Goal: Check status: Check status

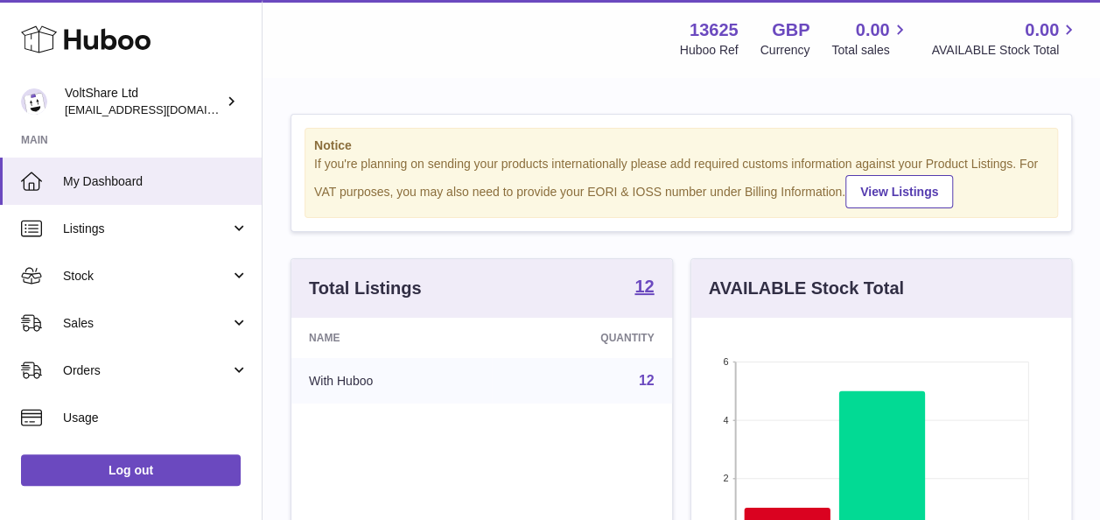
scroll to position [273, 380]
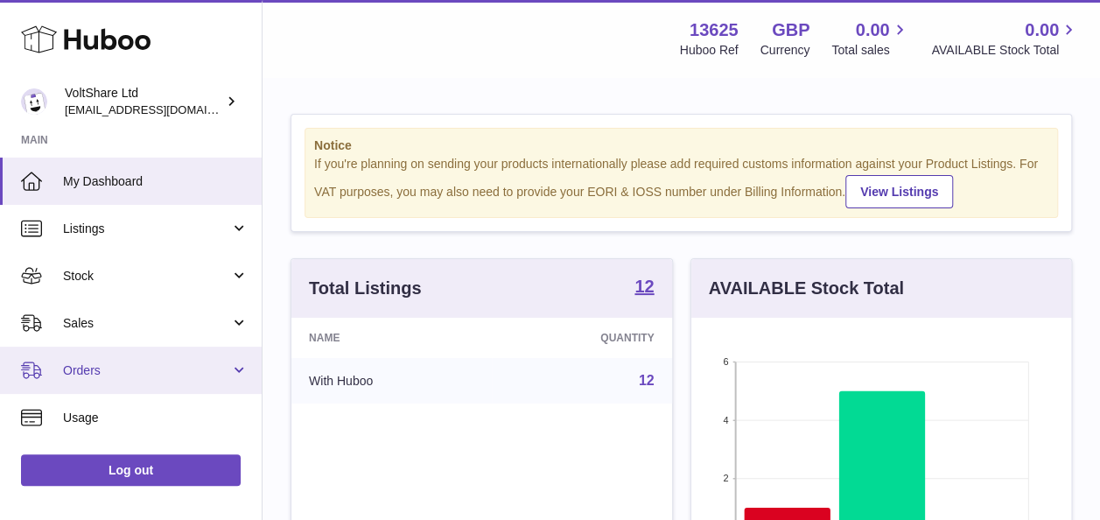
click at [104, 371] on span "Orders" at bounding box center [146, 370] width 167 height 17
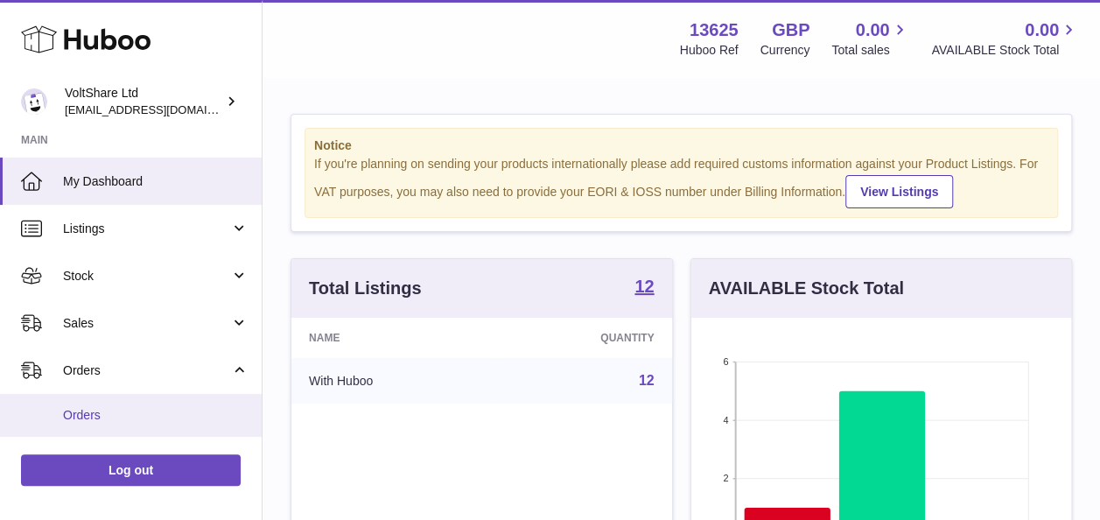
click at [108, 413] on span "Orders" at bounding box center [156, 415] width 186 height 17
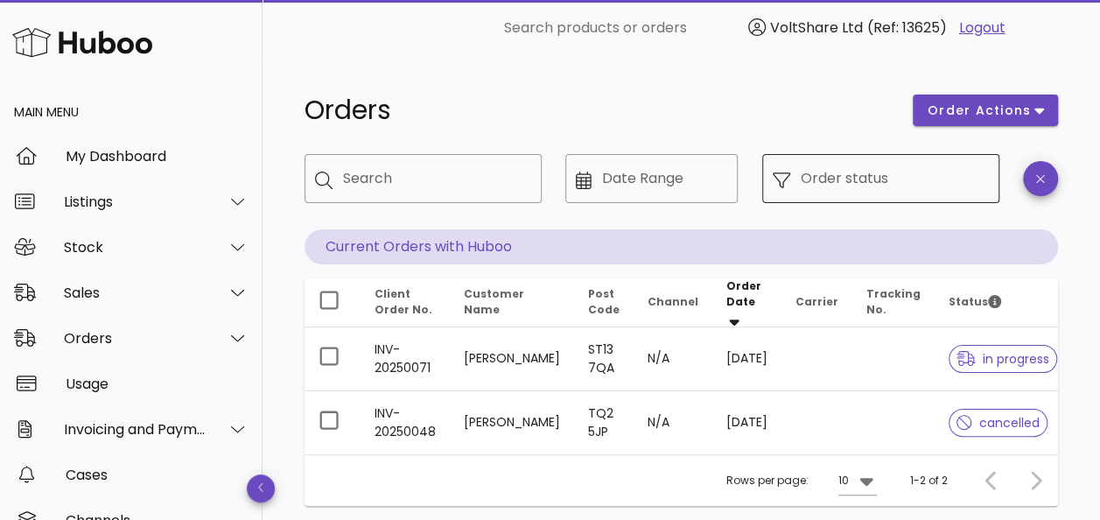
click at [896, 177] on input "Order status" at bounding box center [895, 179] width 188 height 28
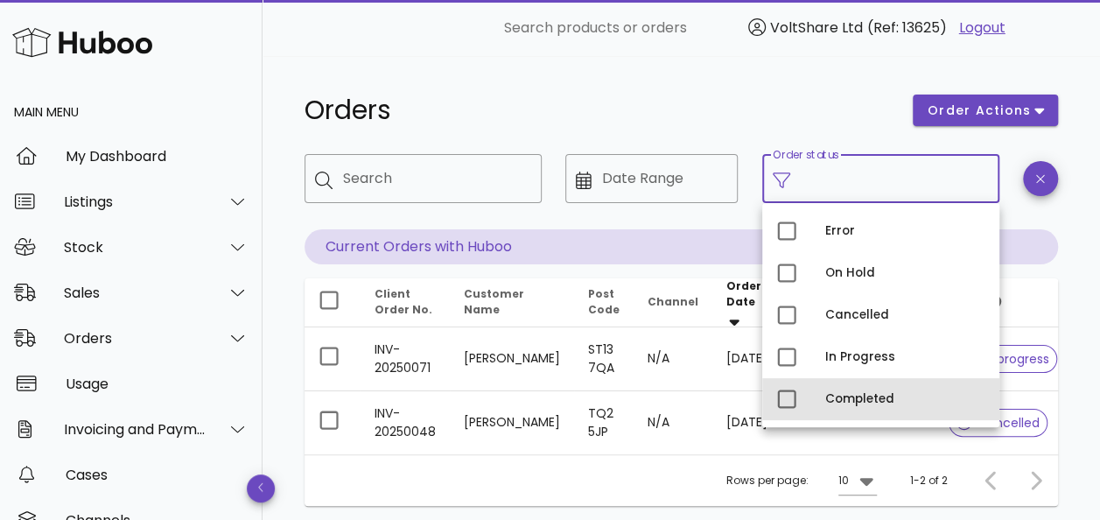
click at [856, 394] on div "Completed" at bounding box center [905, 399] width 160 height 14
type input "**********"
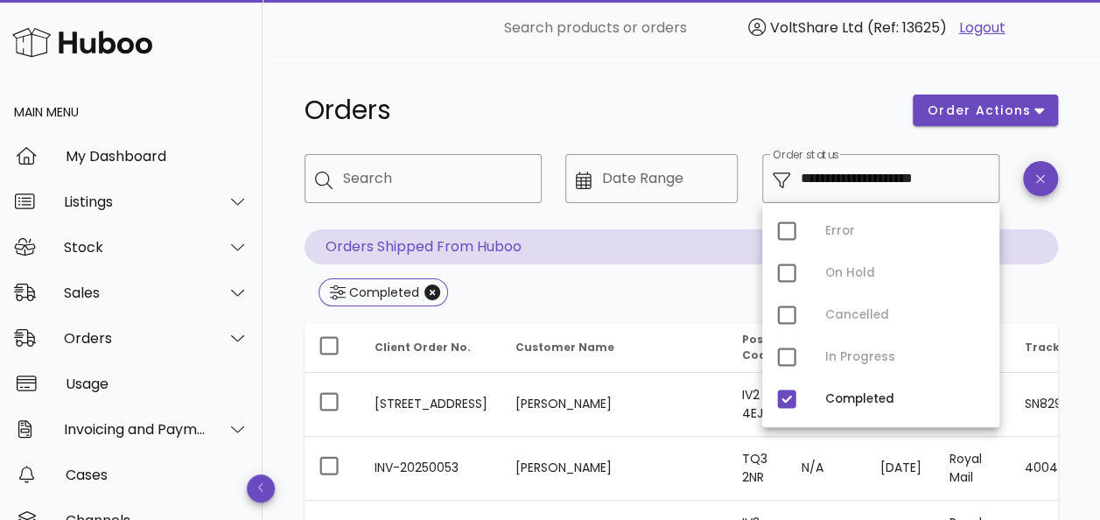
click at [695, 85] on div "Orders" at bounding box center [598, 110] width 608 height 53
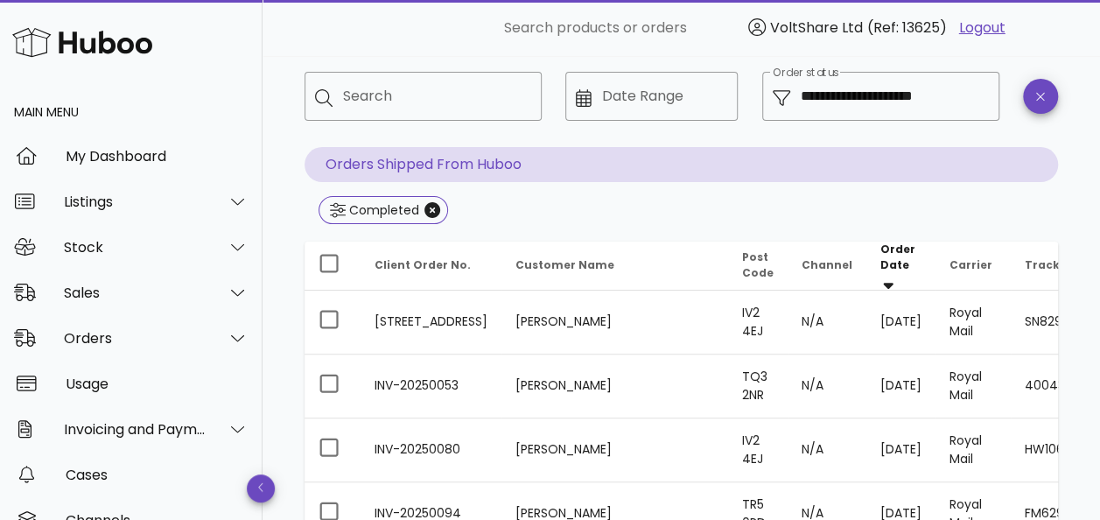
scroll to position [88, 0]
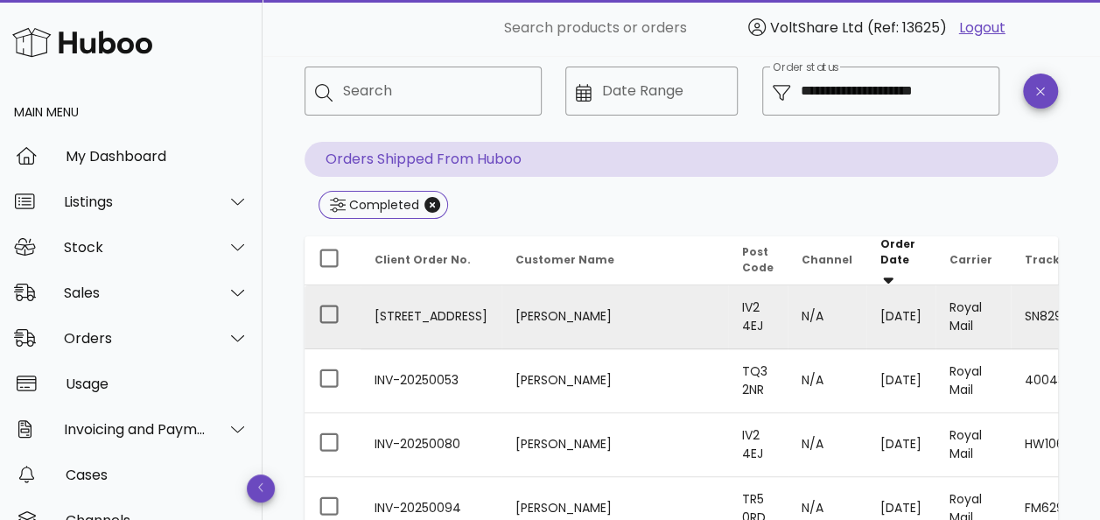
click at [1011, 305] on td "SN829483575GB" at bounding box center [1102, 317] width 183 height 64
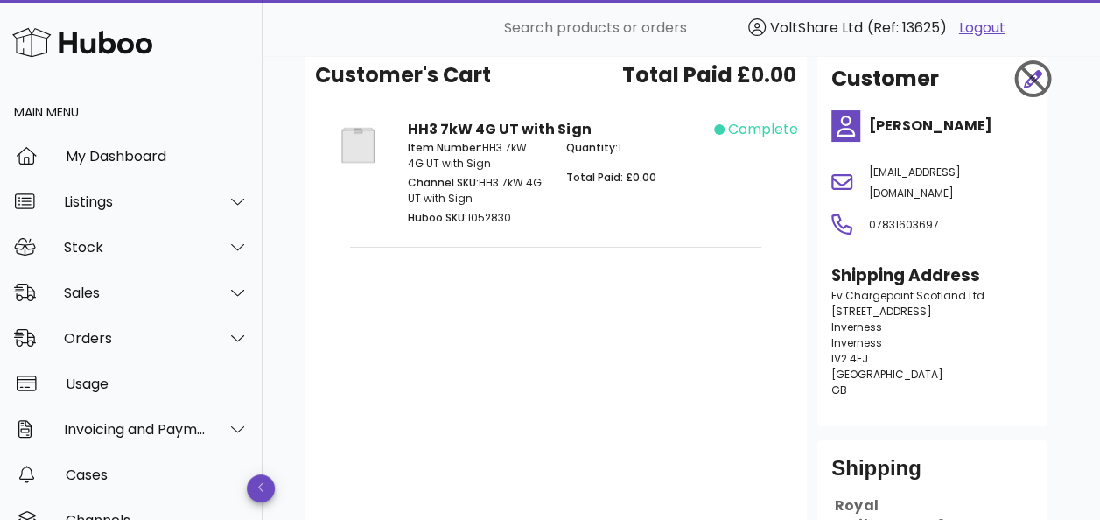
scroll to position [331, 0]
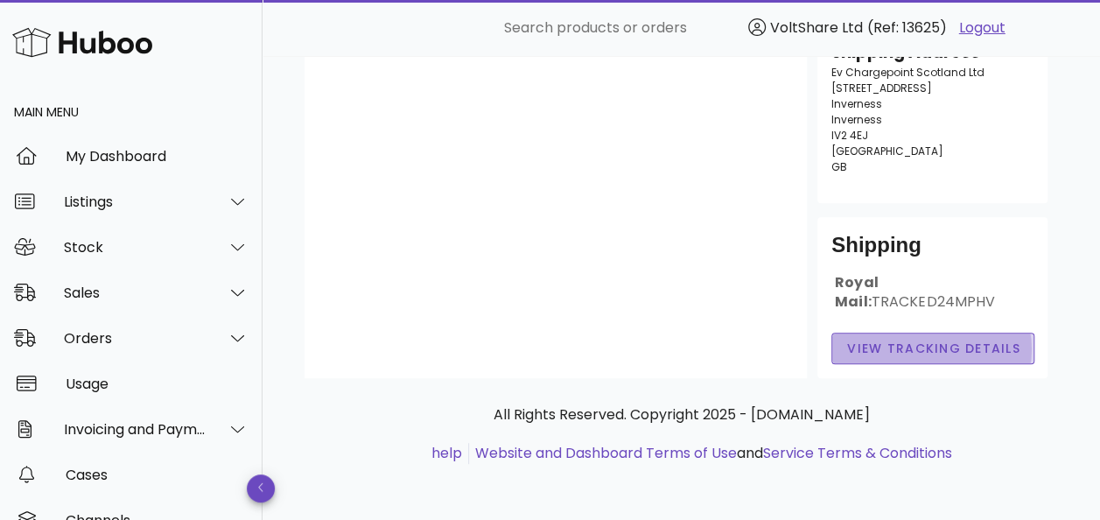
click at [905, 345] on span "View Tracking details" at bounding box center [933, 349] width 174 height 18
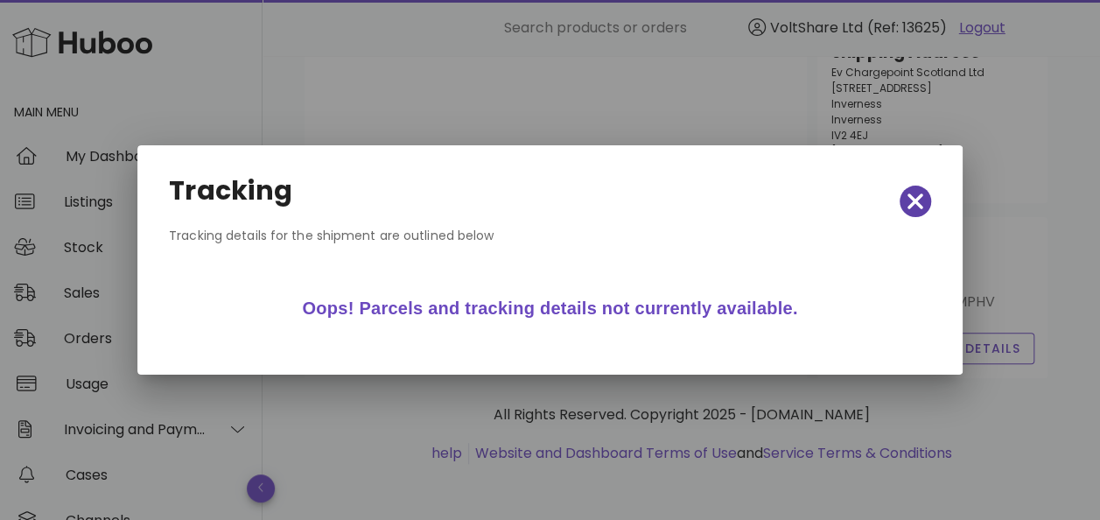
click at [915, 206] on icon "button" at bounding box center [916, 201] width 16 height 25
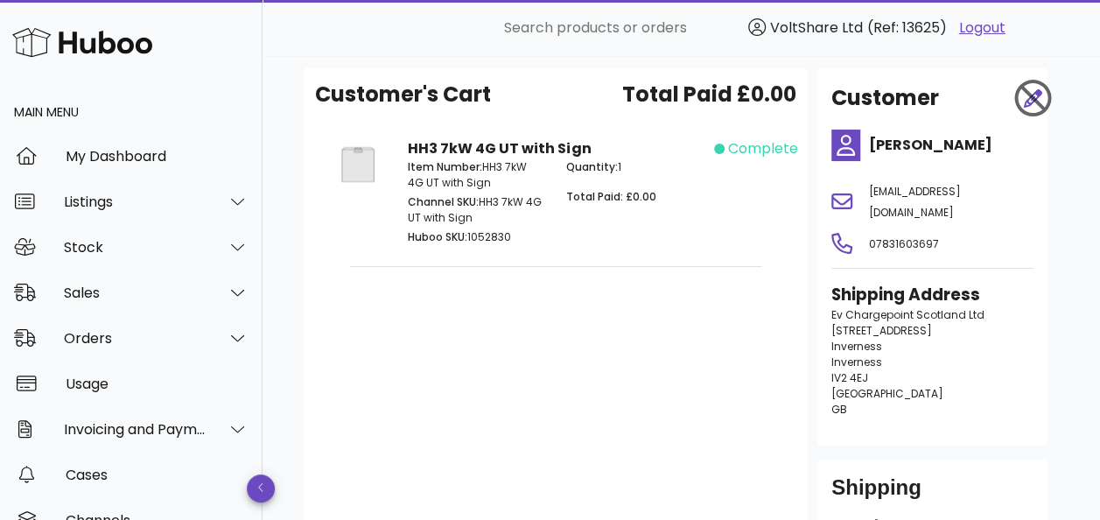
scroll to position [0, 0]
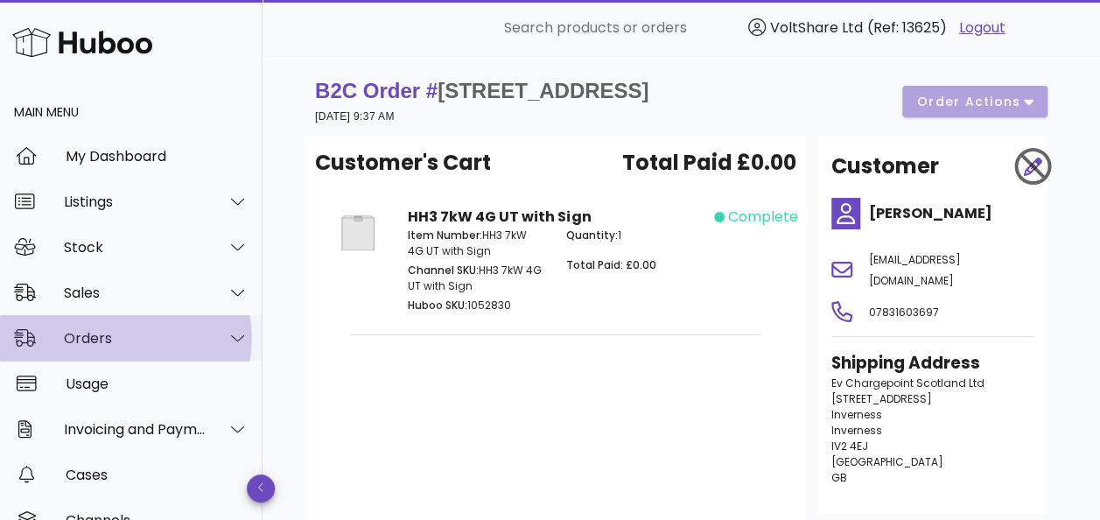
click at [88, 331] on div "Orders" at bounding box center [135, 338] width 143 height 17
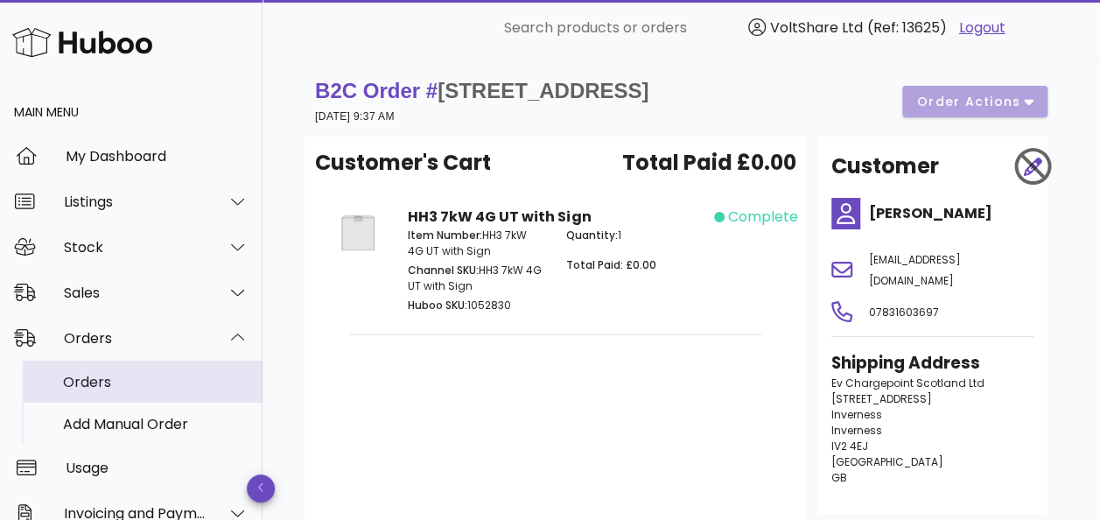
click at [81, 380] on div "Orders" at bounding box center [156, 382] width 186 height 17
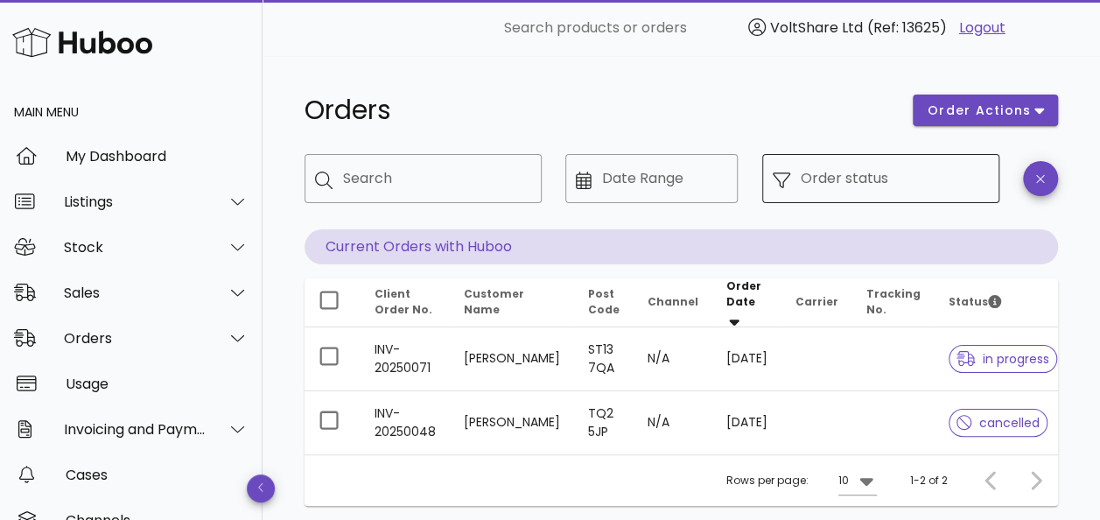
click at [862, 181] on input "Order status" at bounding box center [895, 179] width 188 height 28
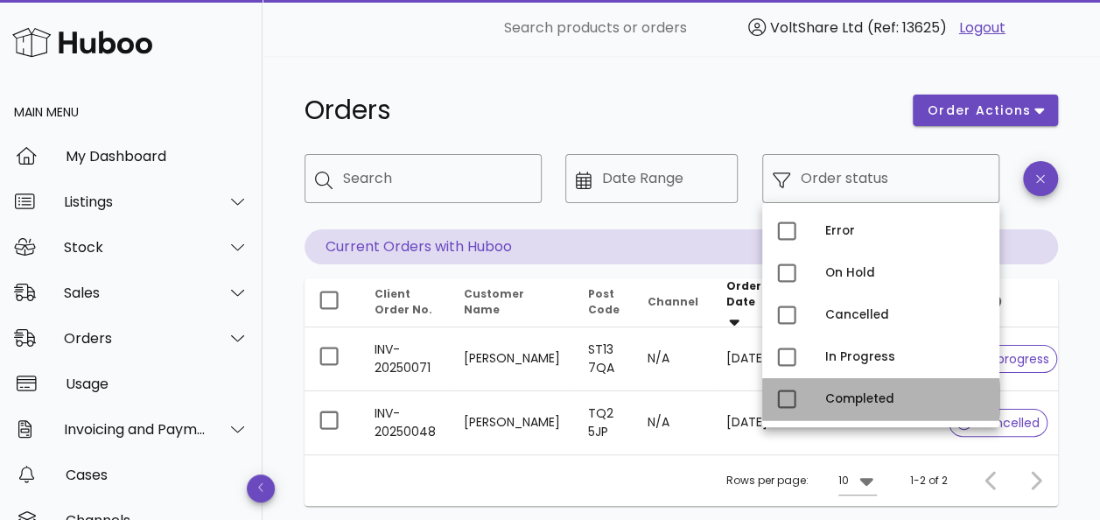
click at [858, 392] on div "Completed" at bounding box center [905, 399] width 160 height 14
type input "**********"
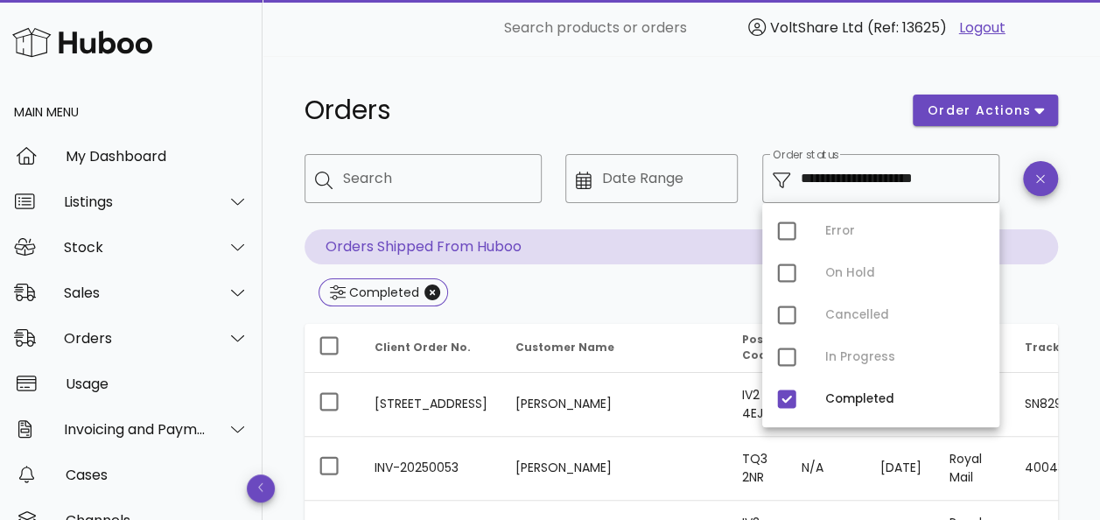
click at [600, 84] on div "Orders" at bounding box center [598, 110] width 608 height 53
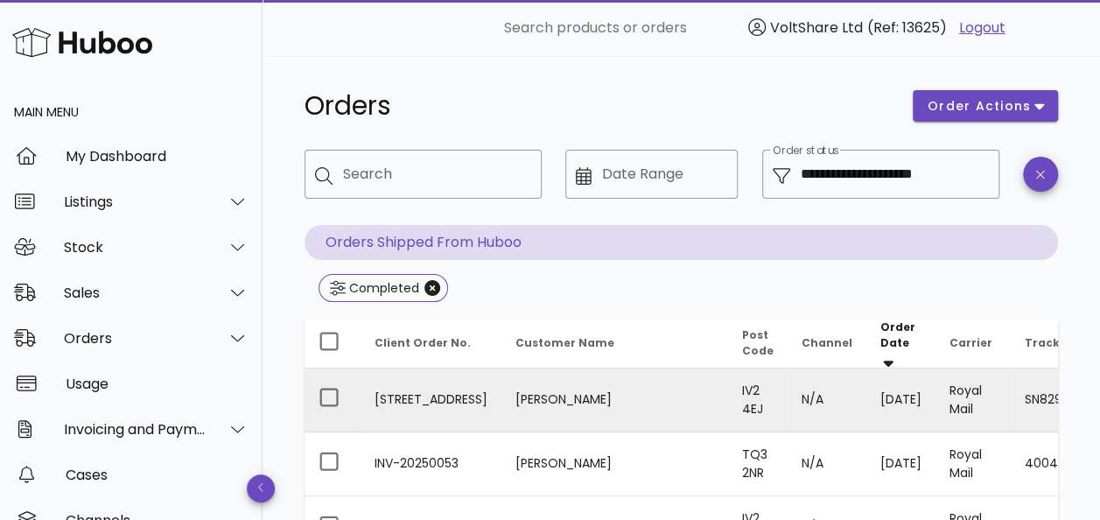
scroll to position [175, 0]
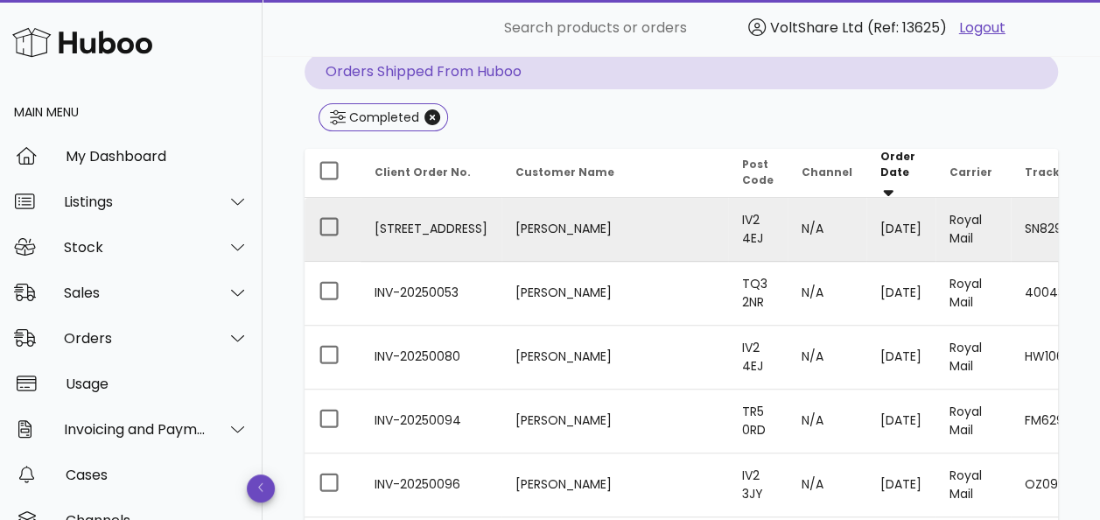
click at [1011, 215] on td "SN829483575GB" at bounding box center [1102, 230] width 183 height 64
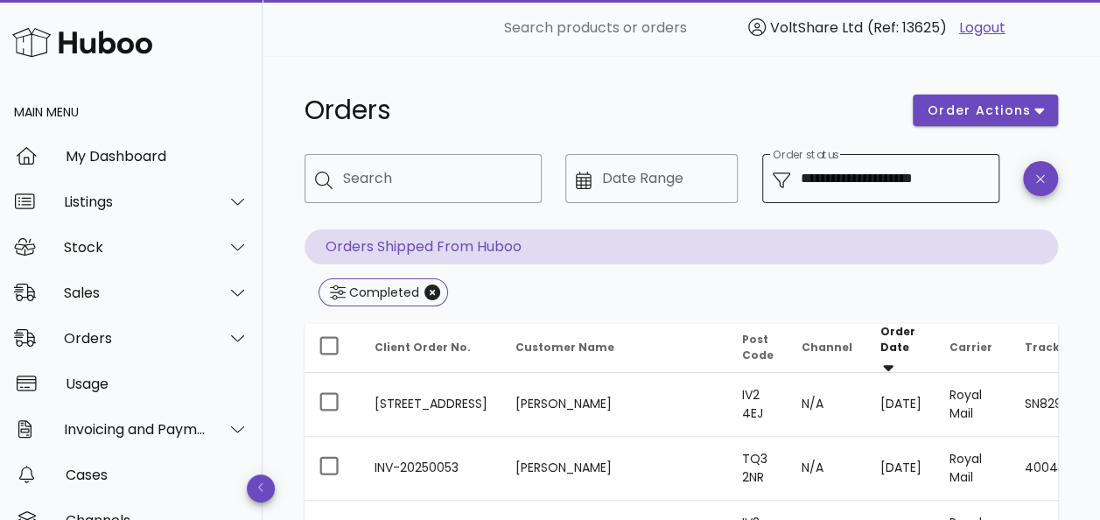
click at [880, 173] on input "**********" at bounding box center [895, 179] width 188 height 28
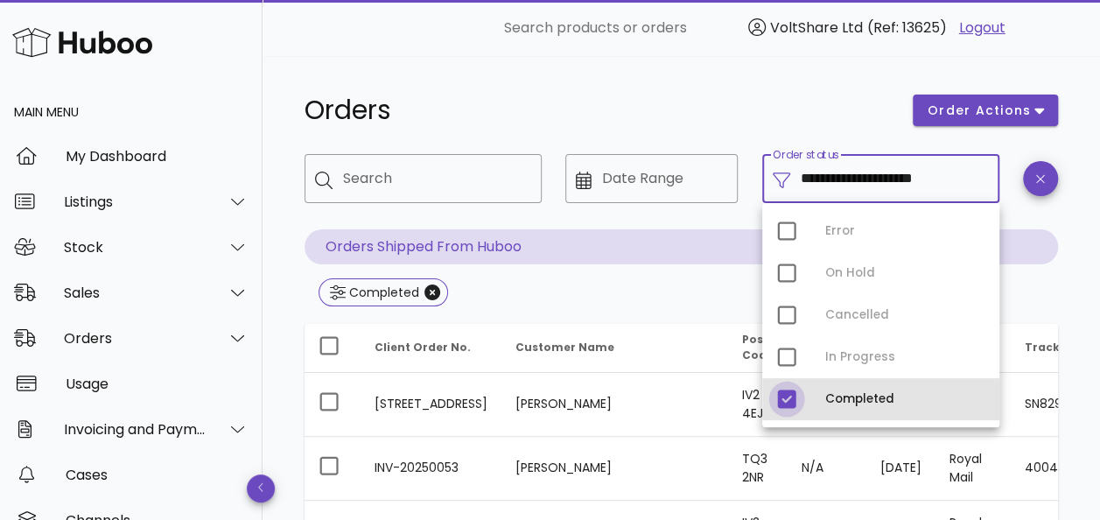
click at [785, 394] on div at bounding box center [787, 399] width 30 height 30
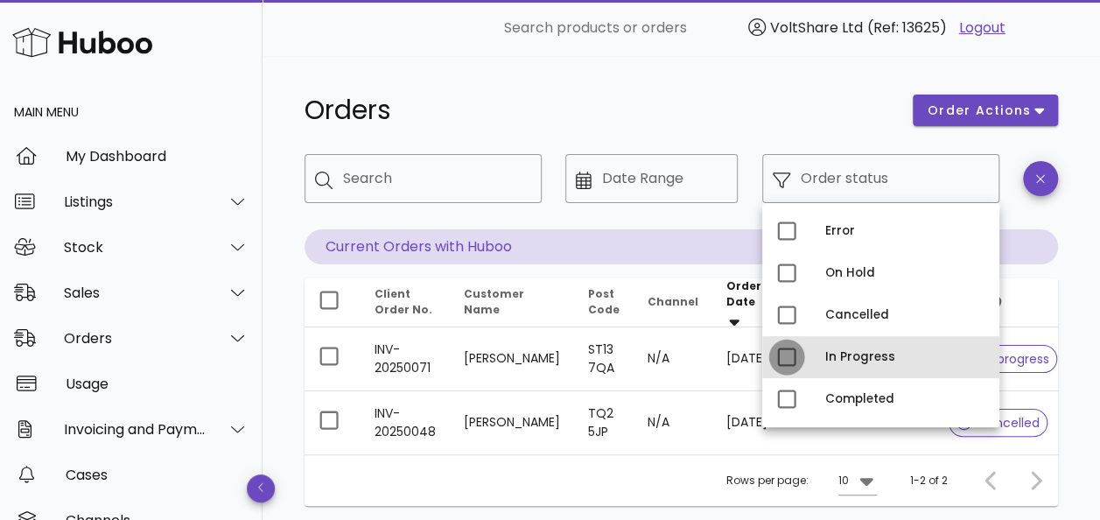
click at [786, 357] on div at bounding box center [787, 357] width 30 height 30
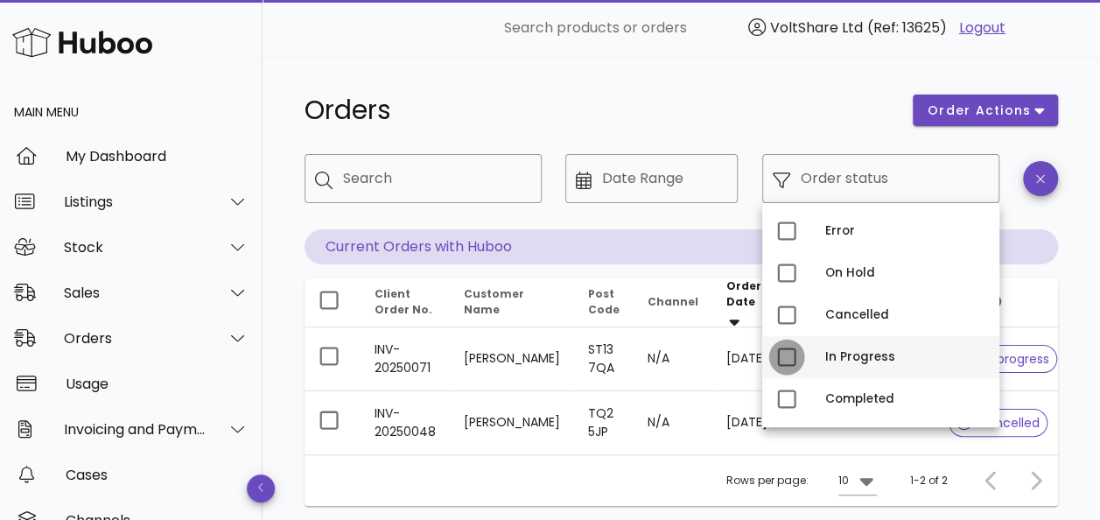
type input "**********"
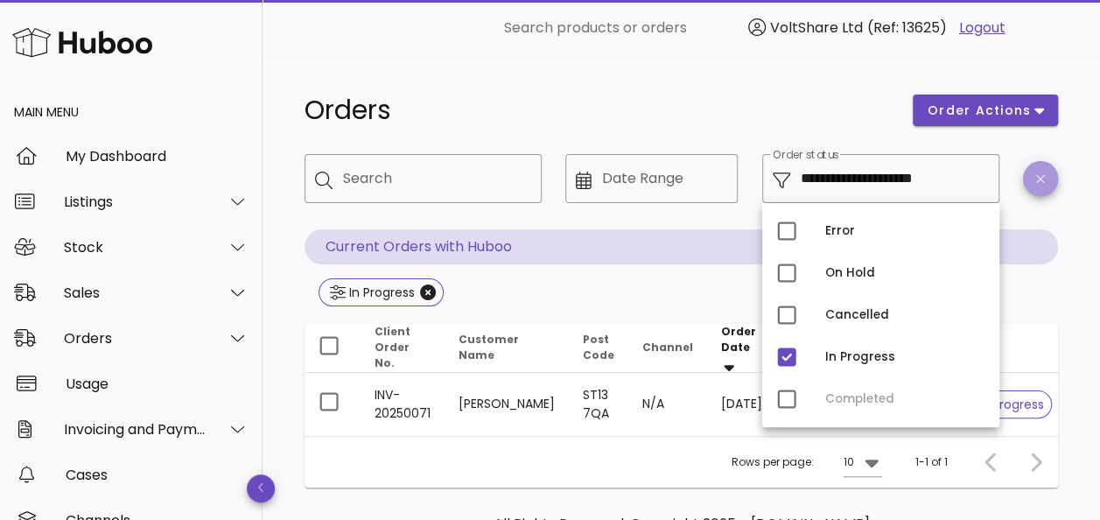
click at [1047, 180] on span "button" at bounding box center [1040, 178] width 35 height 13
